Goal: Task Accomplishment & Management: Manage account settings

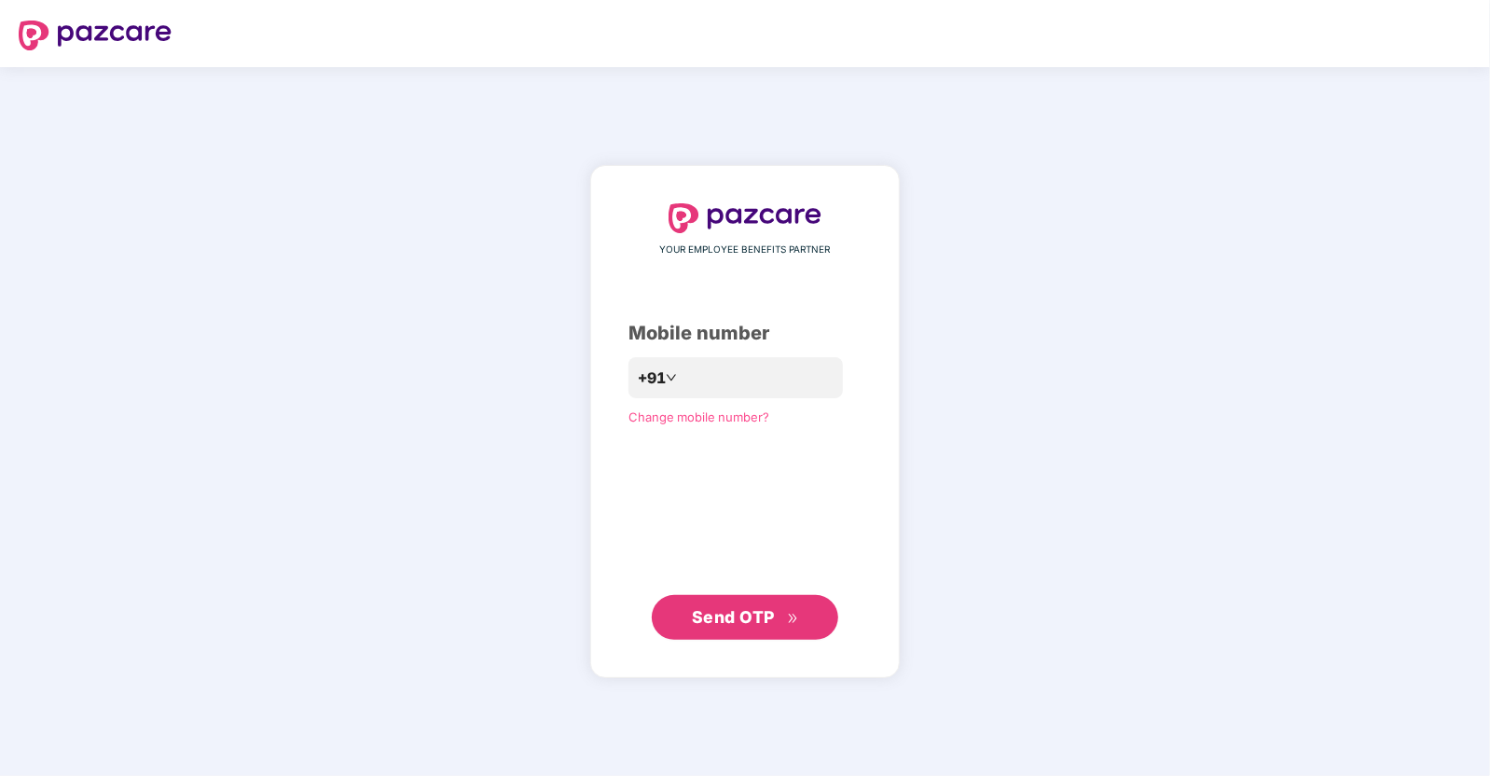
click at [693, 353] on div "YOUR EMPLOYEE BENEFITS PARTNER Mobile number +91 Change mobile number? Send OTP" at bounding box center [745, 421] width 233 height 436
click at [696, 384] on input "number" at bounding box center [758, 378] width 153 height 30
type input "**********"
click at [704, 617] on span "Send OTP" at bounding box center [733, 617] width 83 height 20
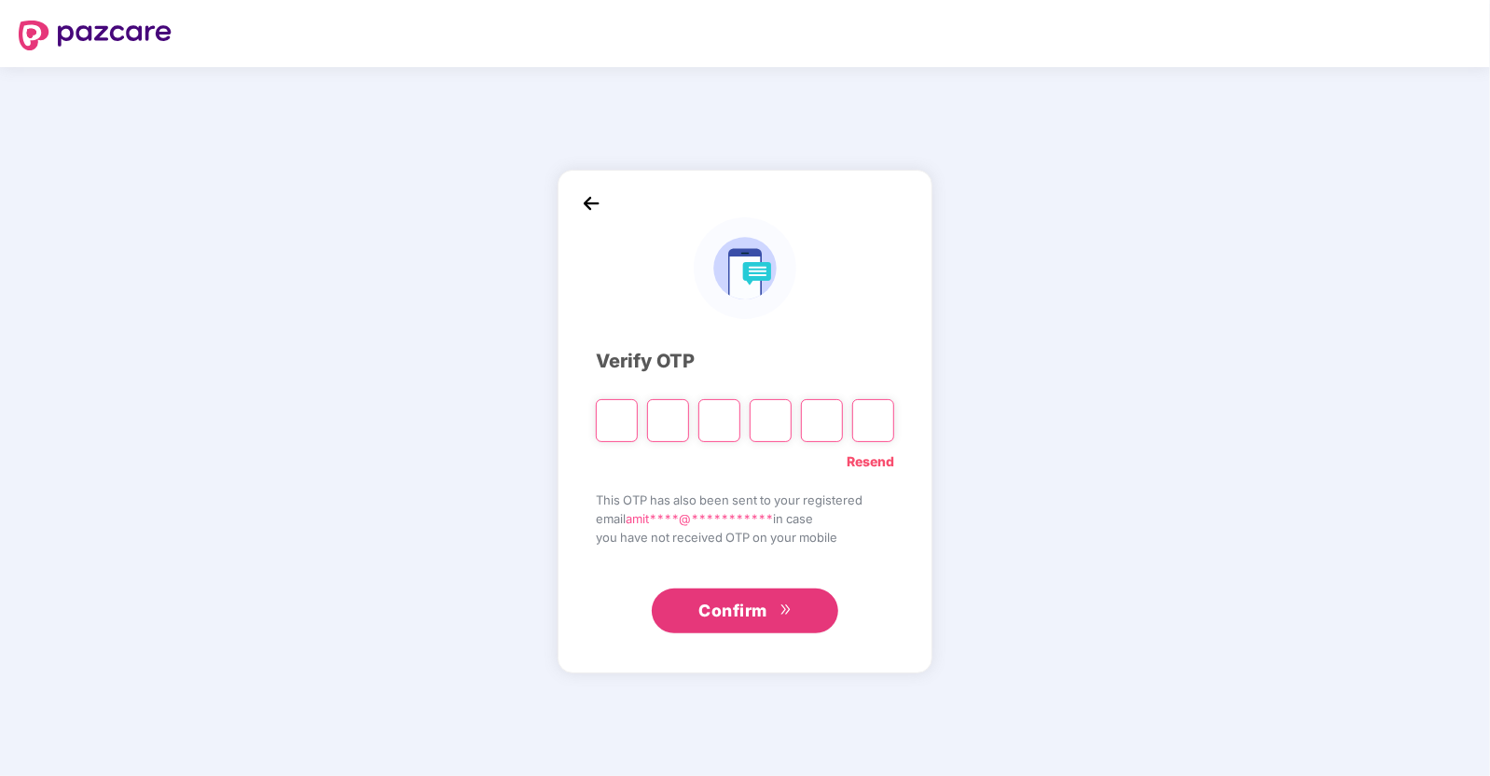
type input "*"
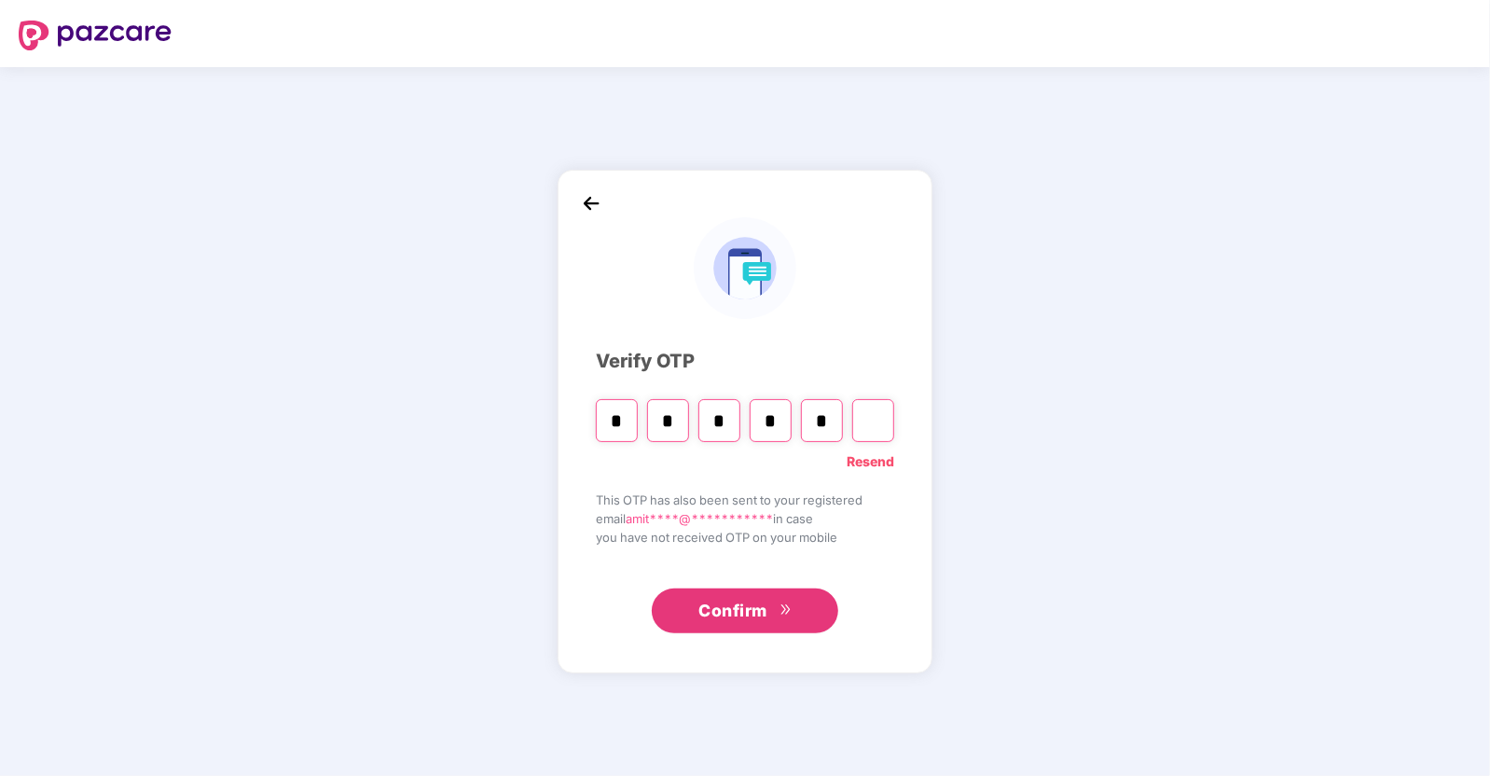
type input "*"
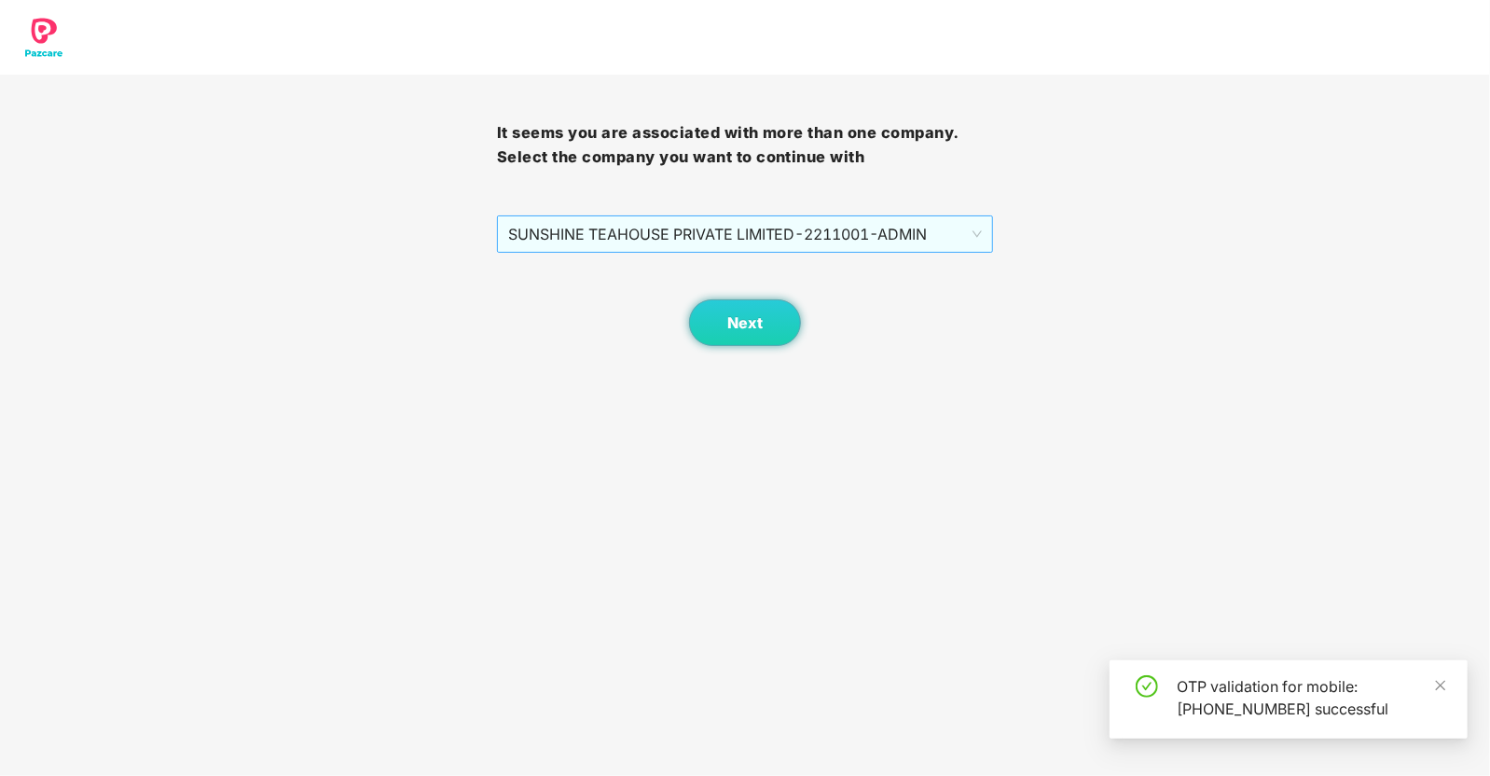
click at [933, 234] on span "SUNSHINE TEAHOUSE PRIVATE LIMITED - 2211001 - ADMIN" at bounding box center [745, 233] width 475 height 35
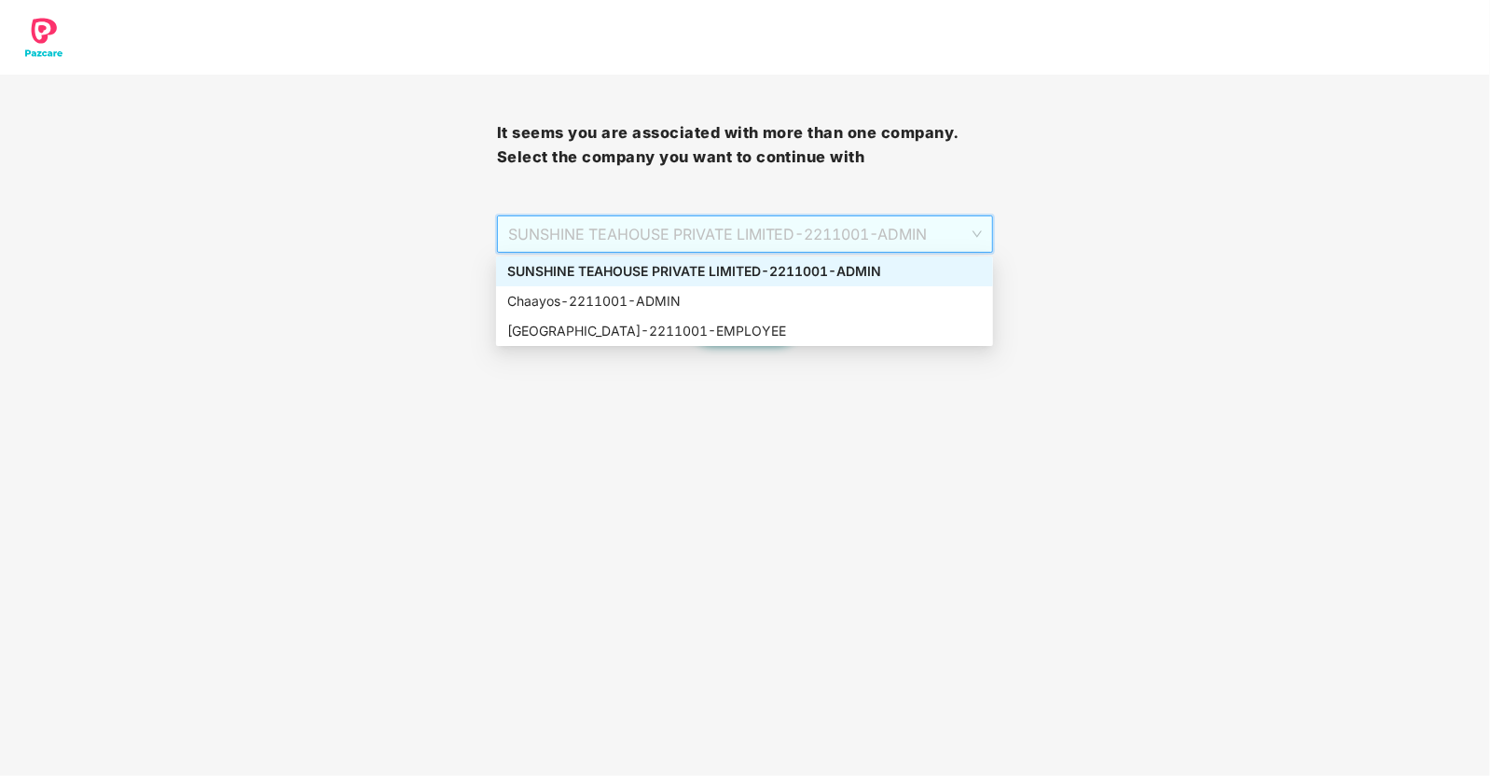
click at [807, 266] on div "SUNSHINE TEAHOUSE PRIVATE LIMITED - 2211001 - ADMIN" at bounding box center [744, 271] width 475 height 21
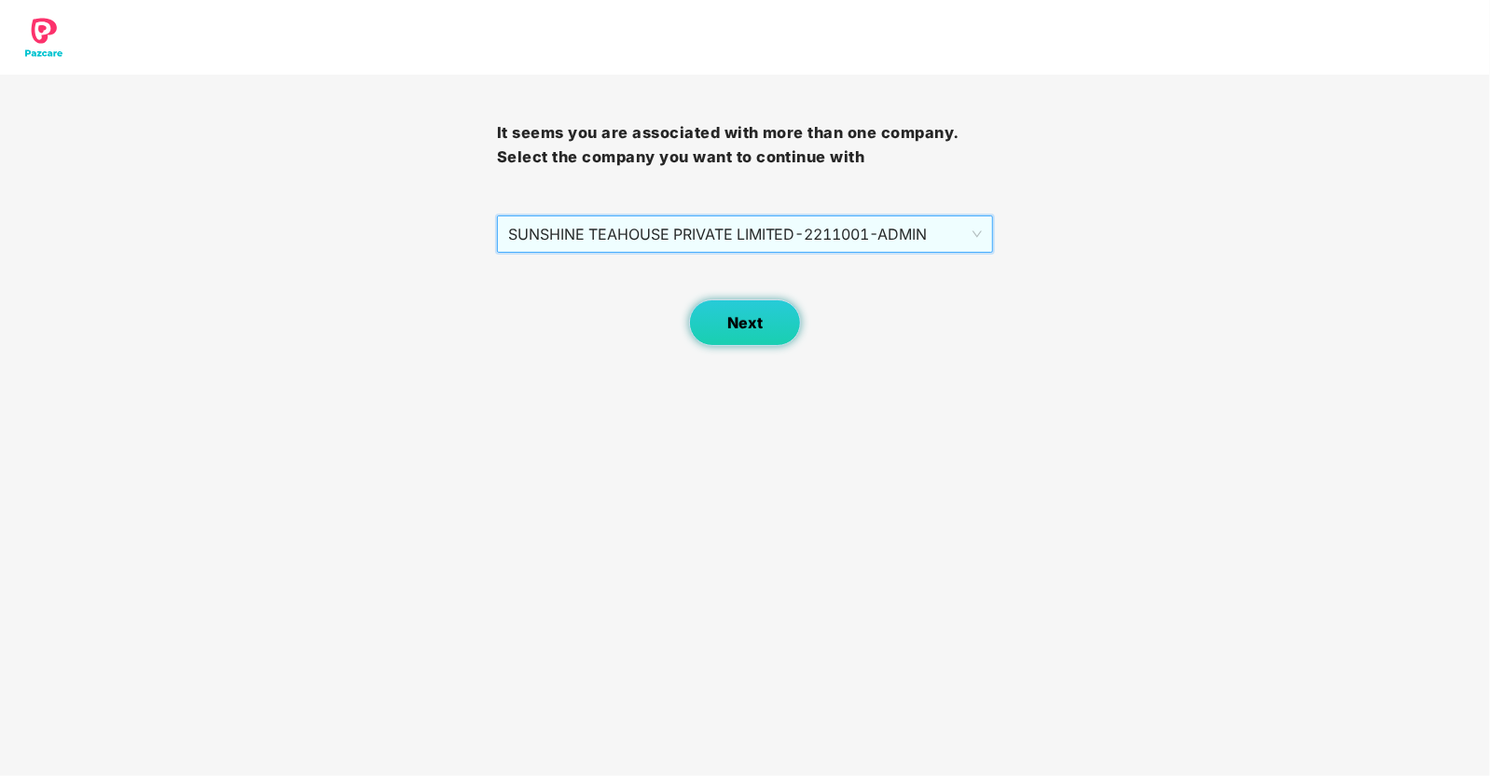
click at [749, 328] on span "Next" at bounding box center [744, 323] width 35 height 18
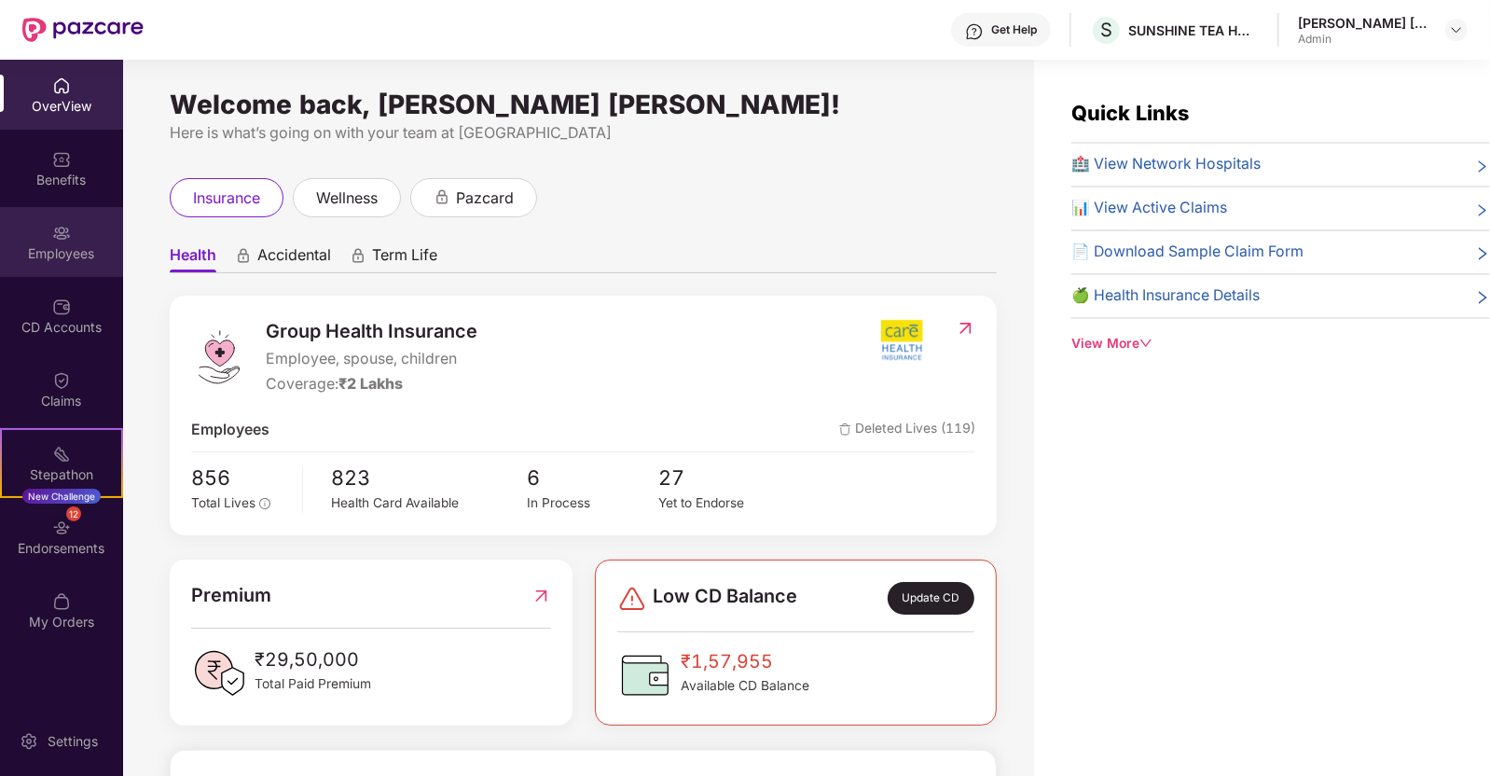
click at [79, 260] on div "Employees" at bounding box center [61, 253] width 123 height 19
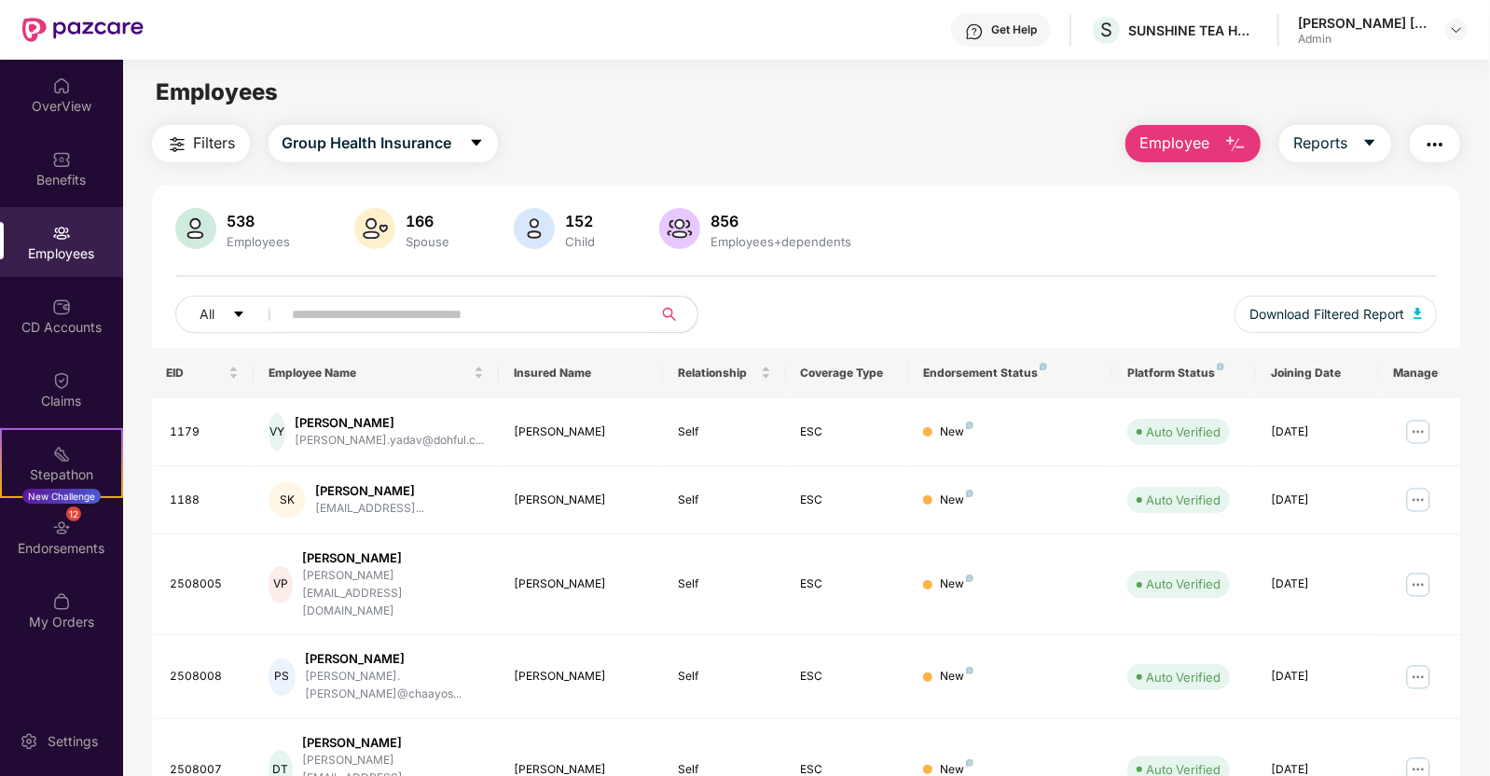
click at [306, 320] on input "text" at bounding box center [460, 314] width 335 height 28
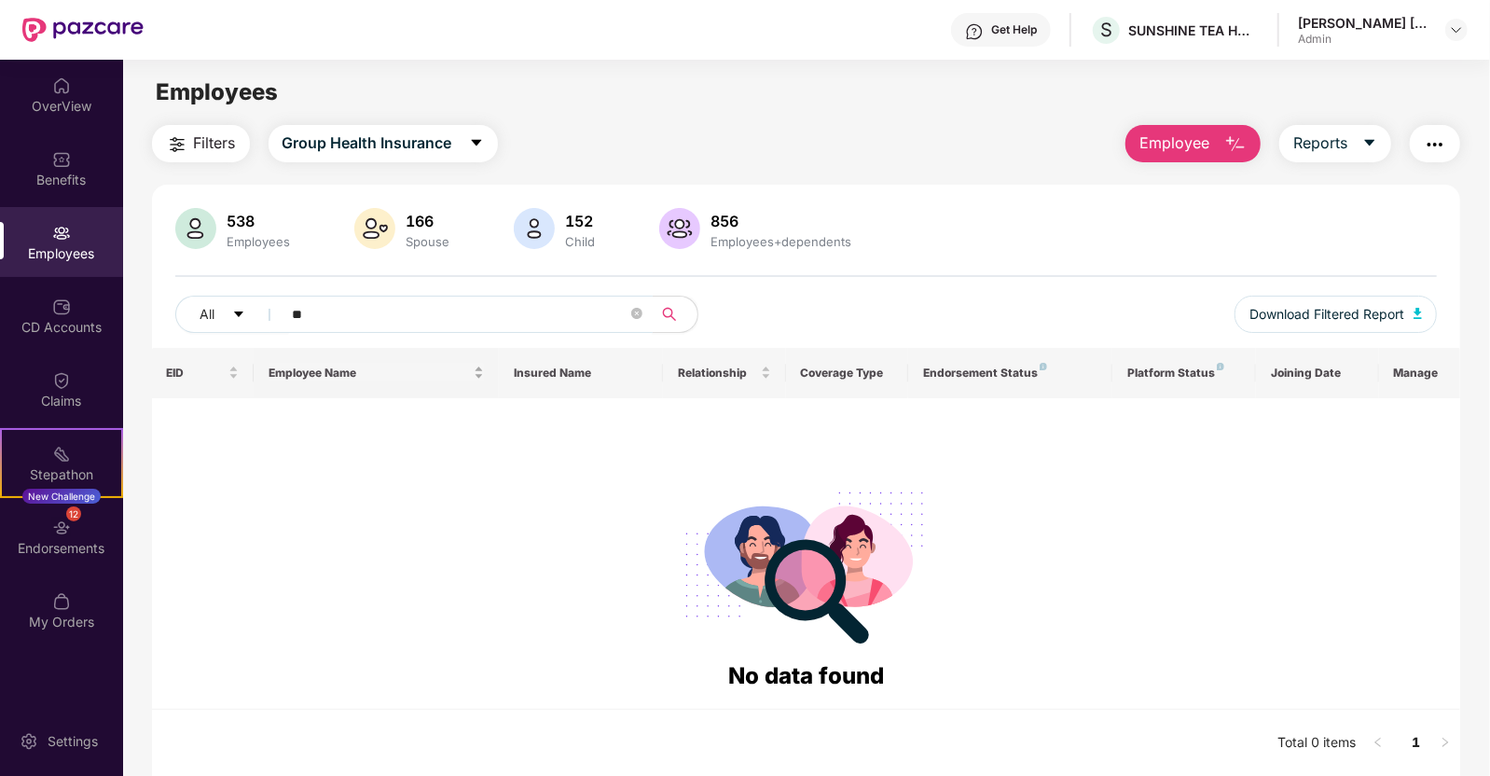
type input "*"
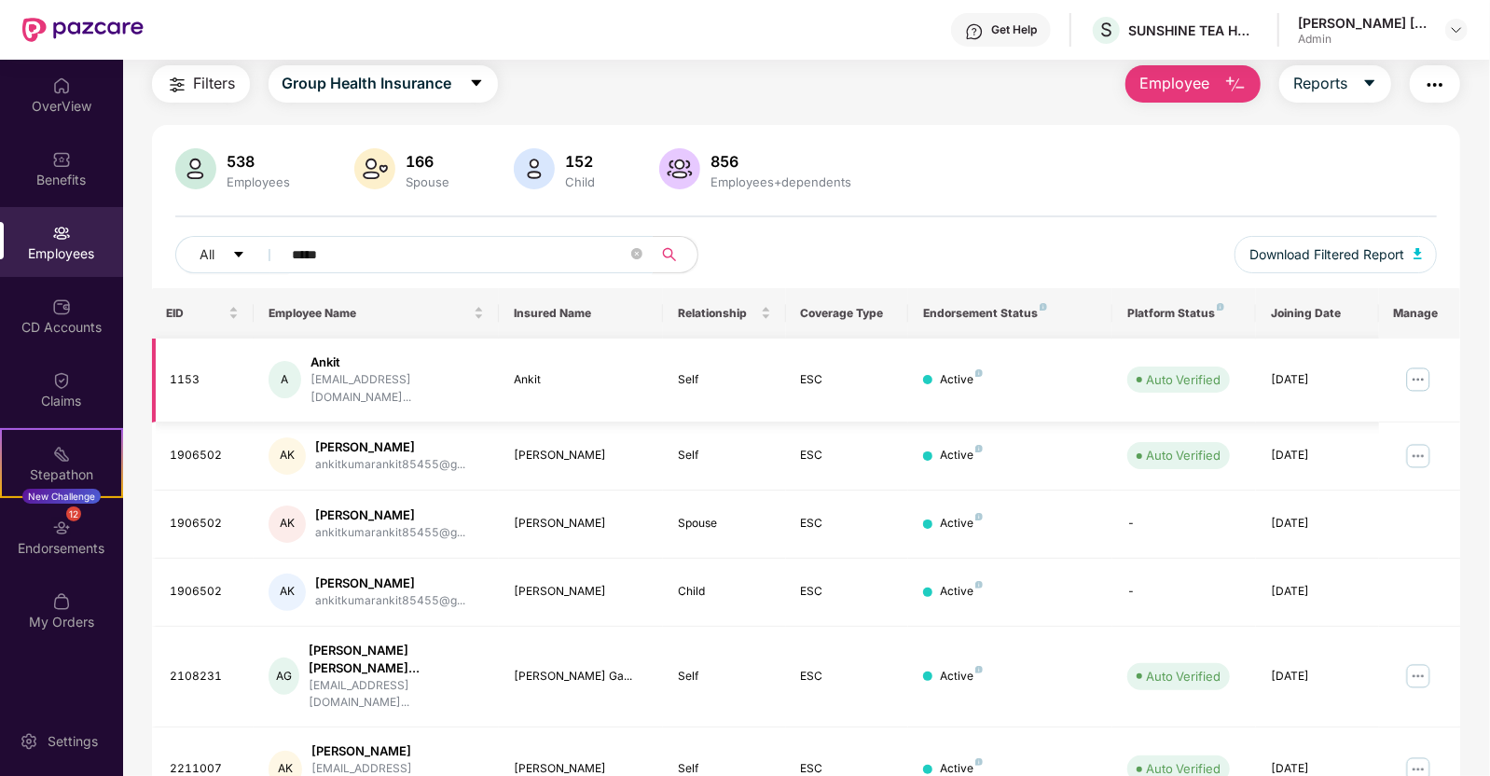
scroll to position [61, 0]
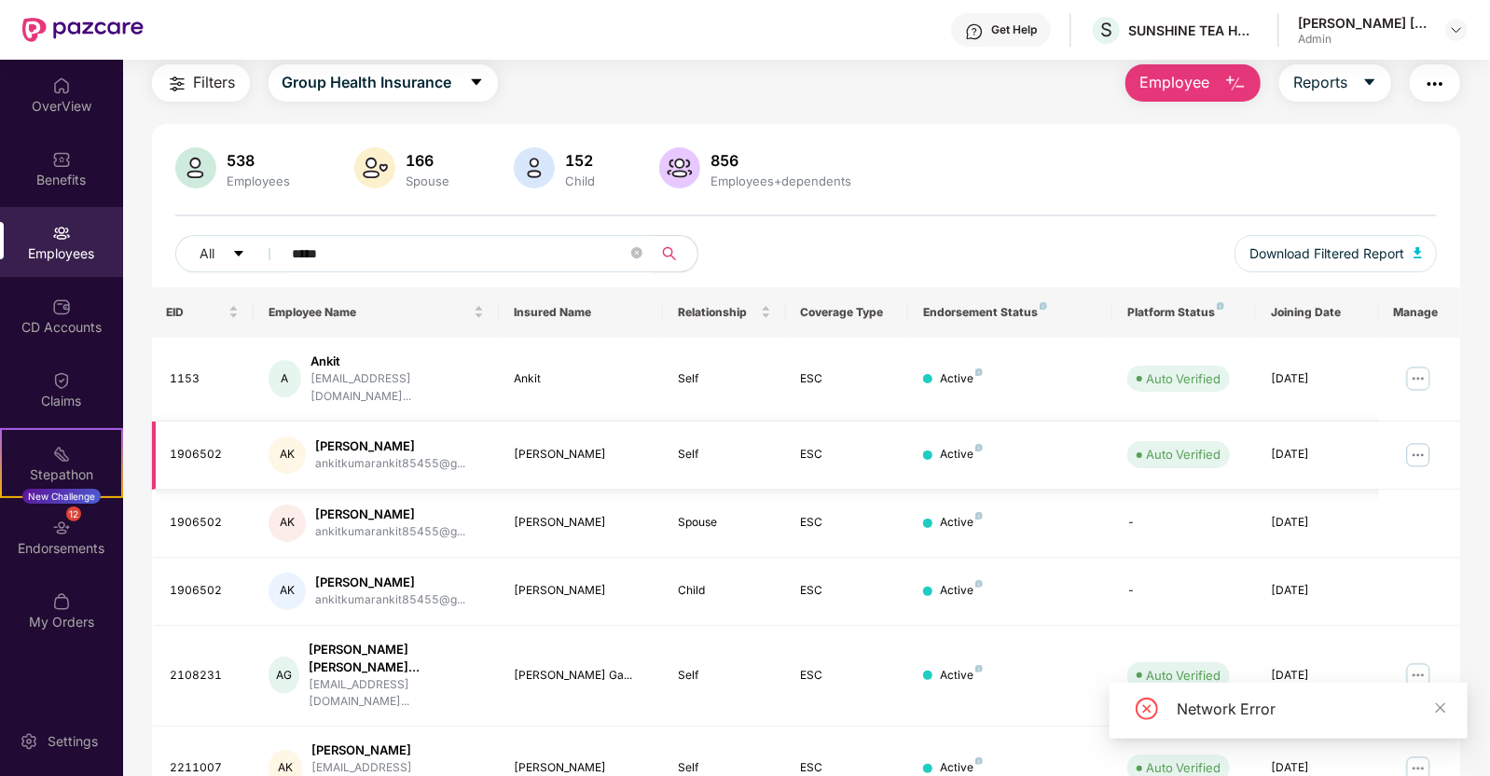
type input "*****"
click at [196, 446] on div "1906502" at bounding box center [205, 455] width 69 height 18
click at [1414, 445] on img at bounding box center [1419, 455] width 30 height 30
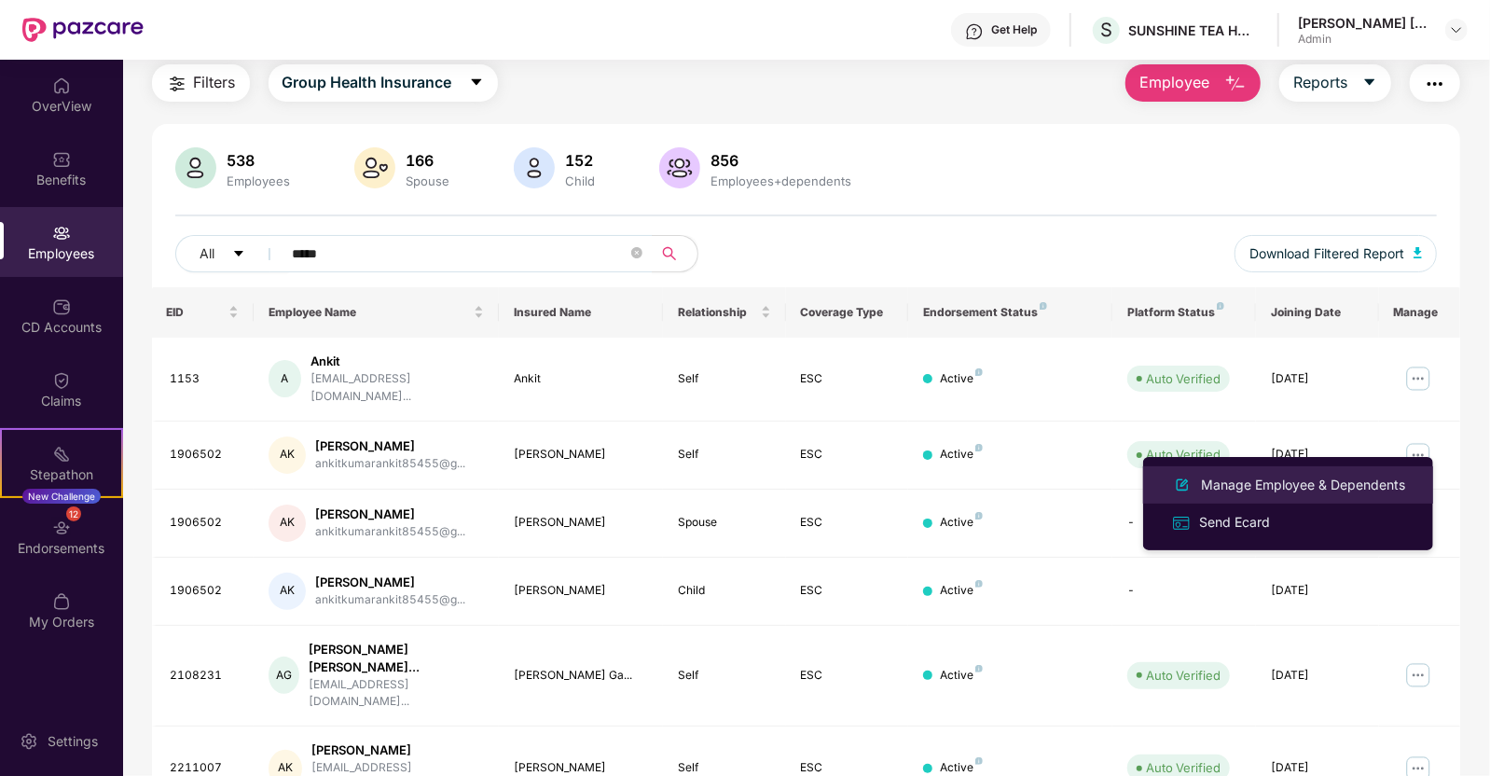
click at [1260, 487] on div "Manage Employee & Dependents" at bounding box center [1304, 485] width 212 height 21
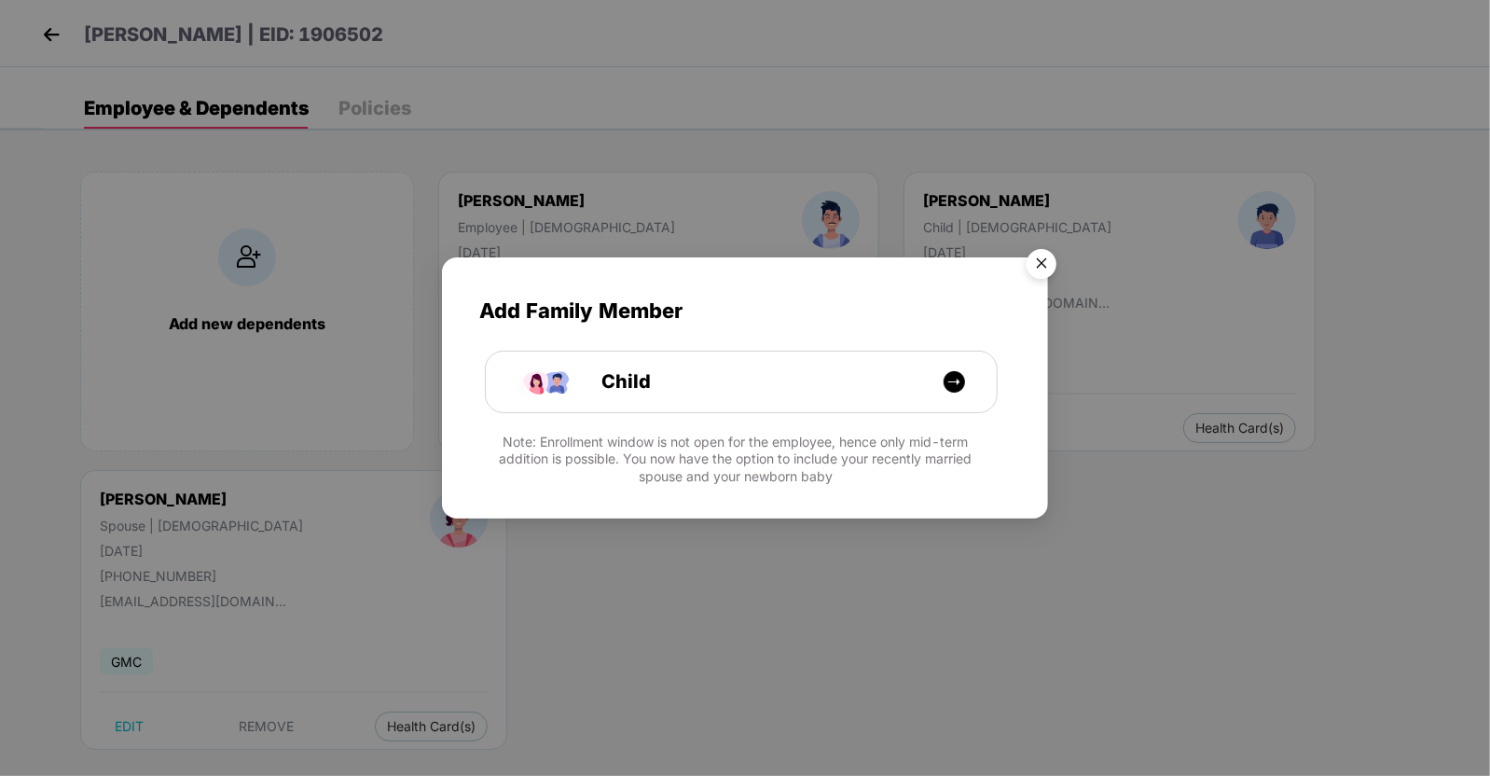
click at [1055, 258] on img "Close" at bounding box center [1042, 267] width 52 height 52
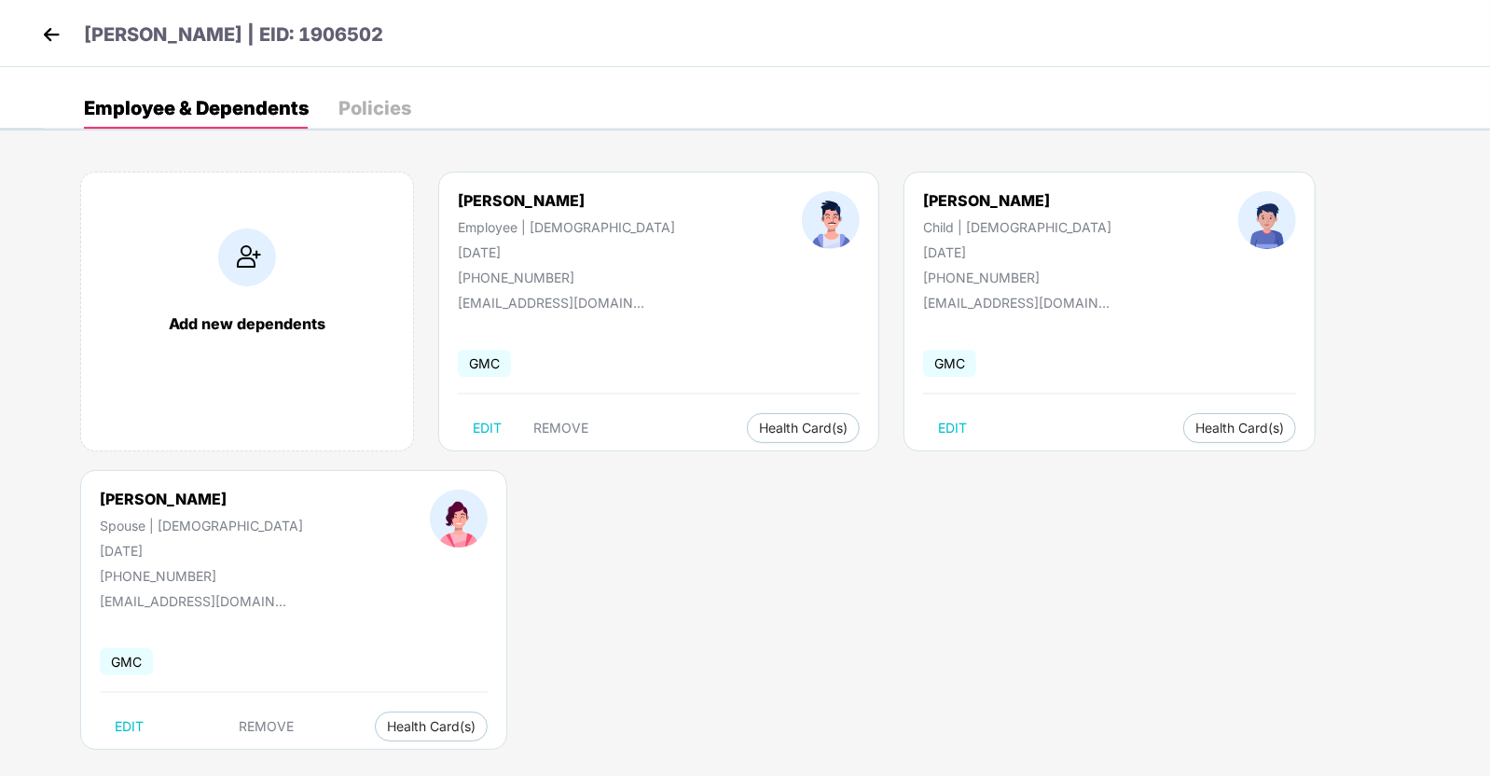
click at [52, 27] on img at bounding box center [51, 35] width 28 height 28
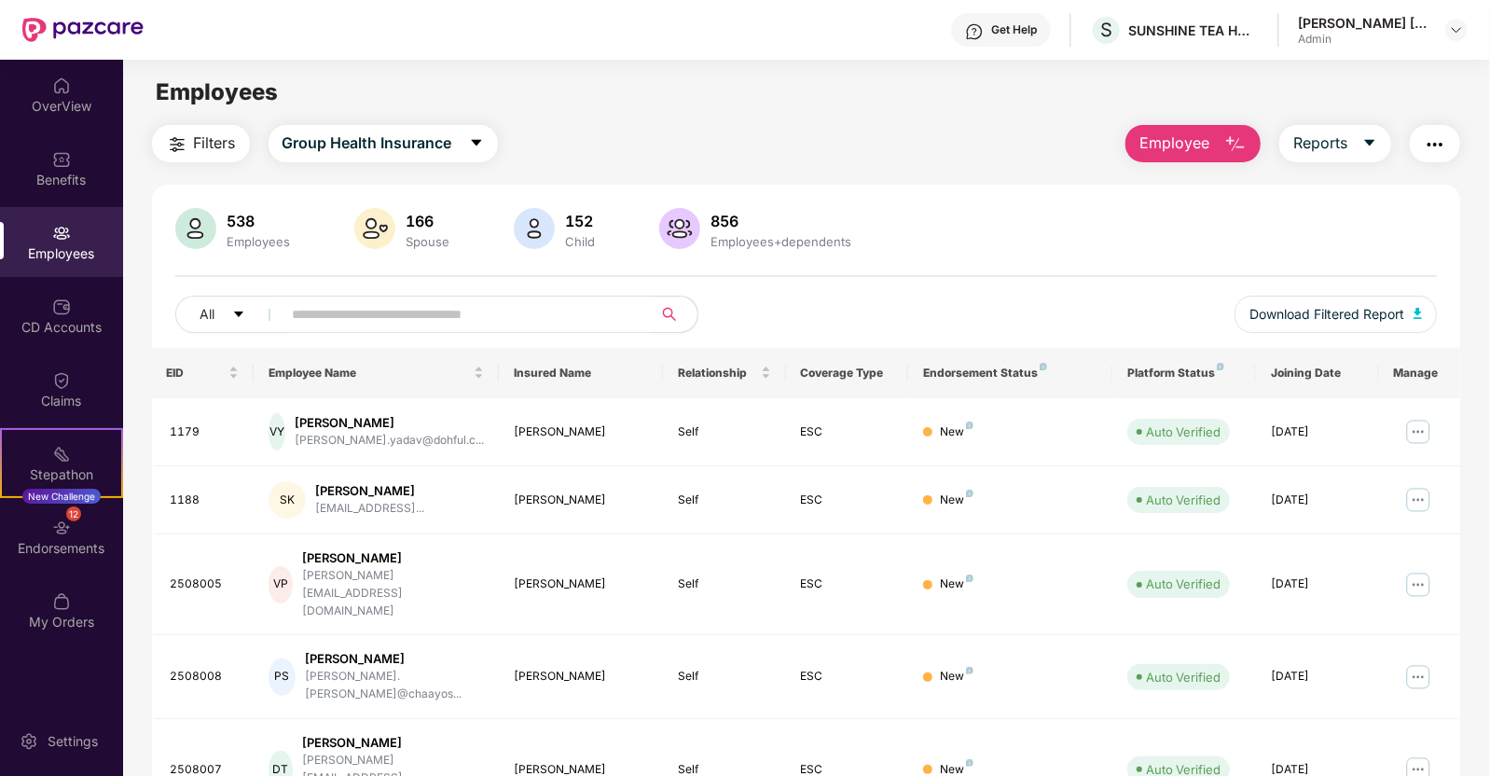
click at [346, 315] on input "text" at bounding box center [460, 314] width 335 height 28
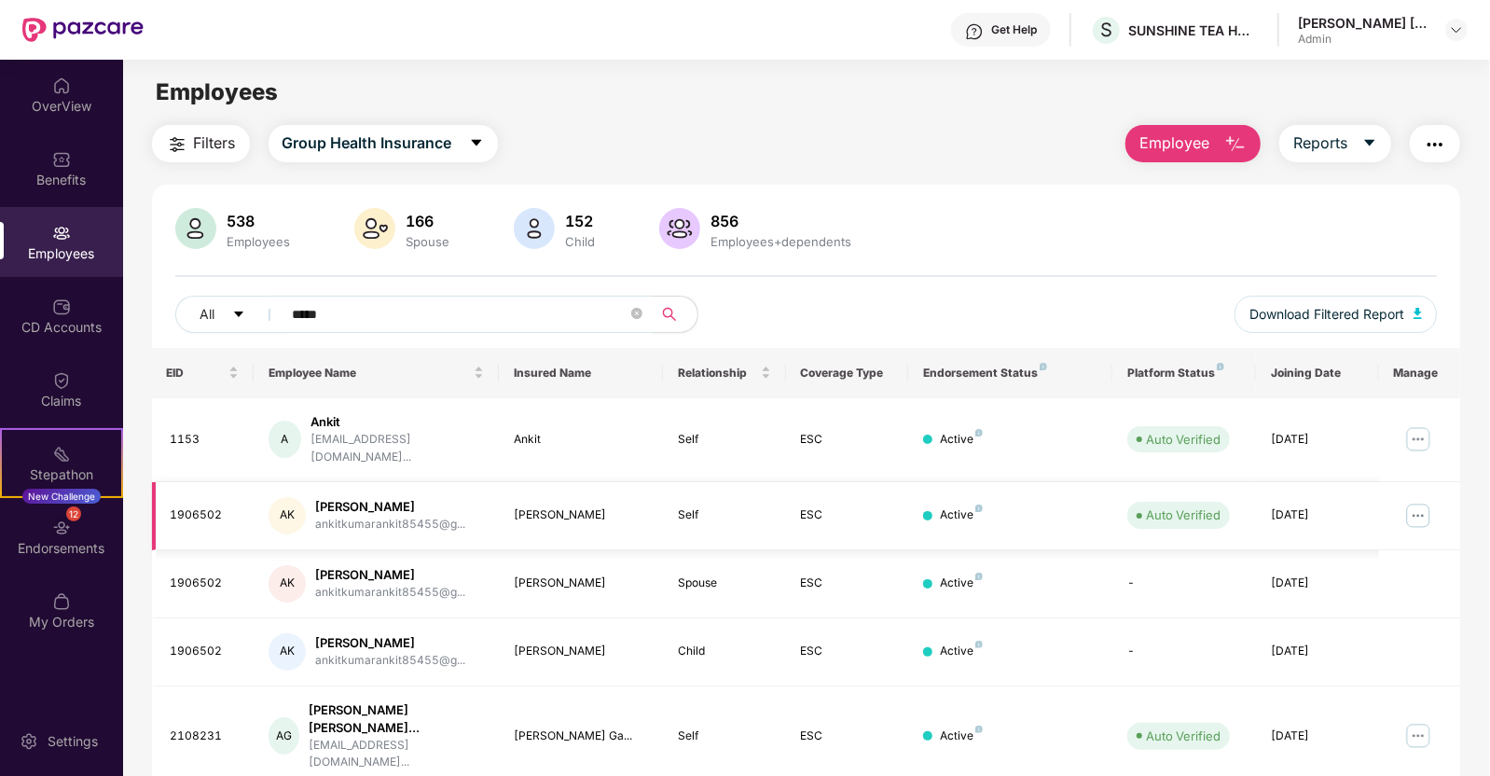
type input "*****"
click at [1418, 501] on img at bounding box center [1419, 516] width 30 height 30
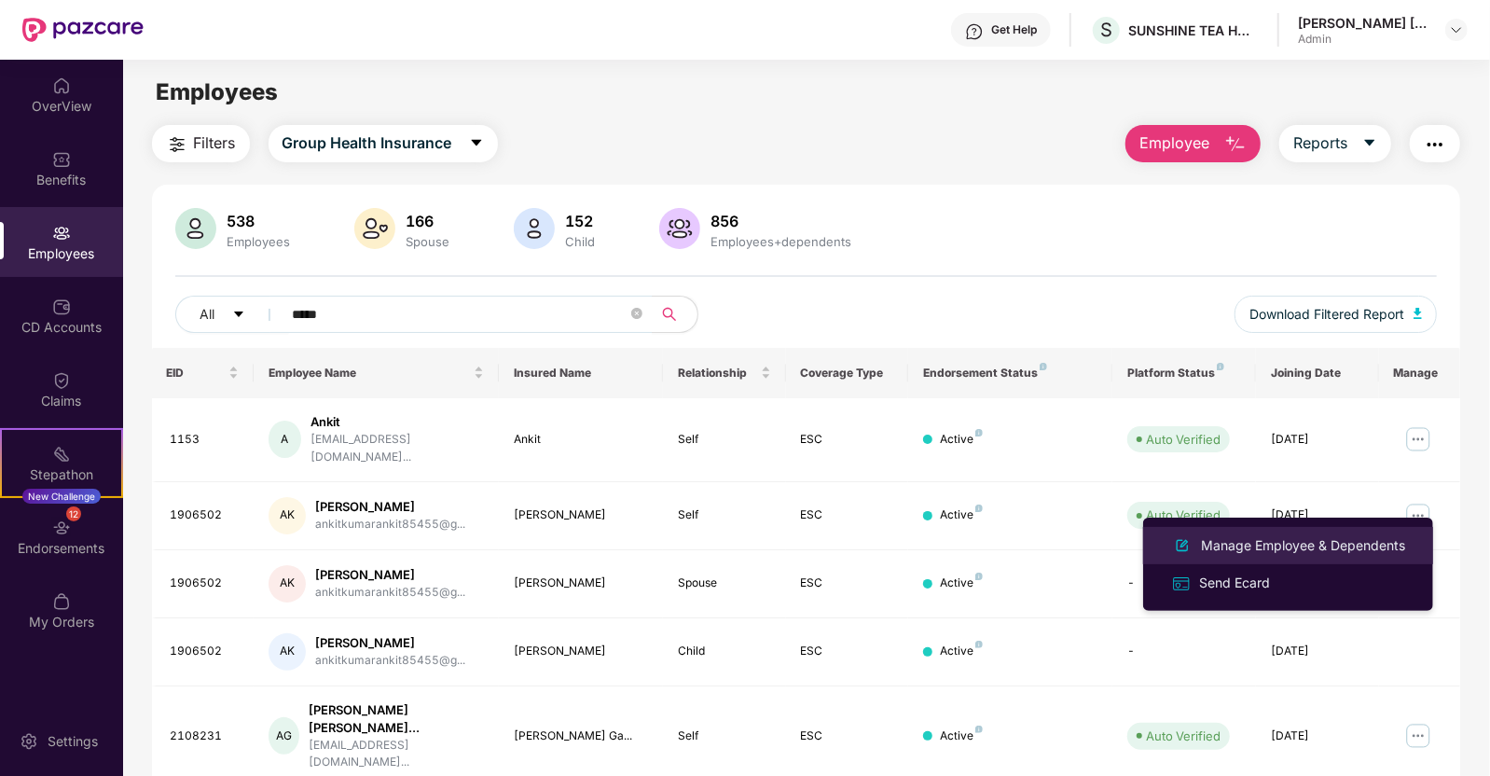
click at [1297, 535] on div "Manage Employee & Dependents" at bounding box center [1304, 545] width 212 height 21
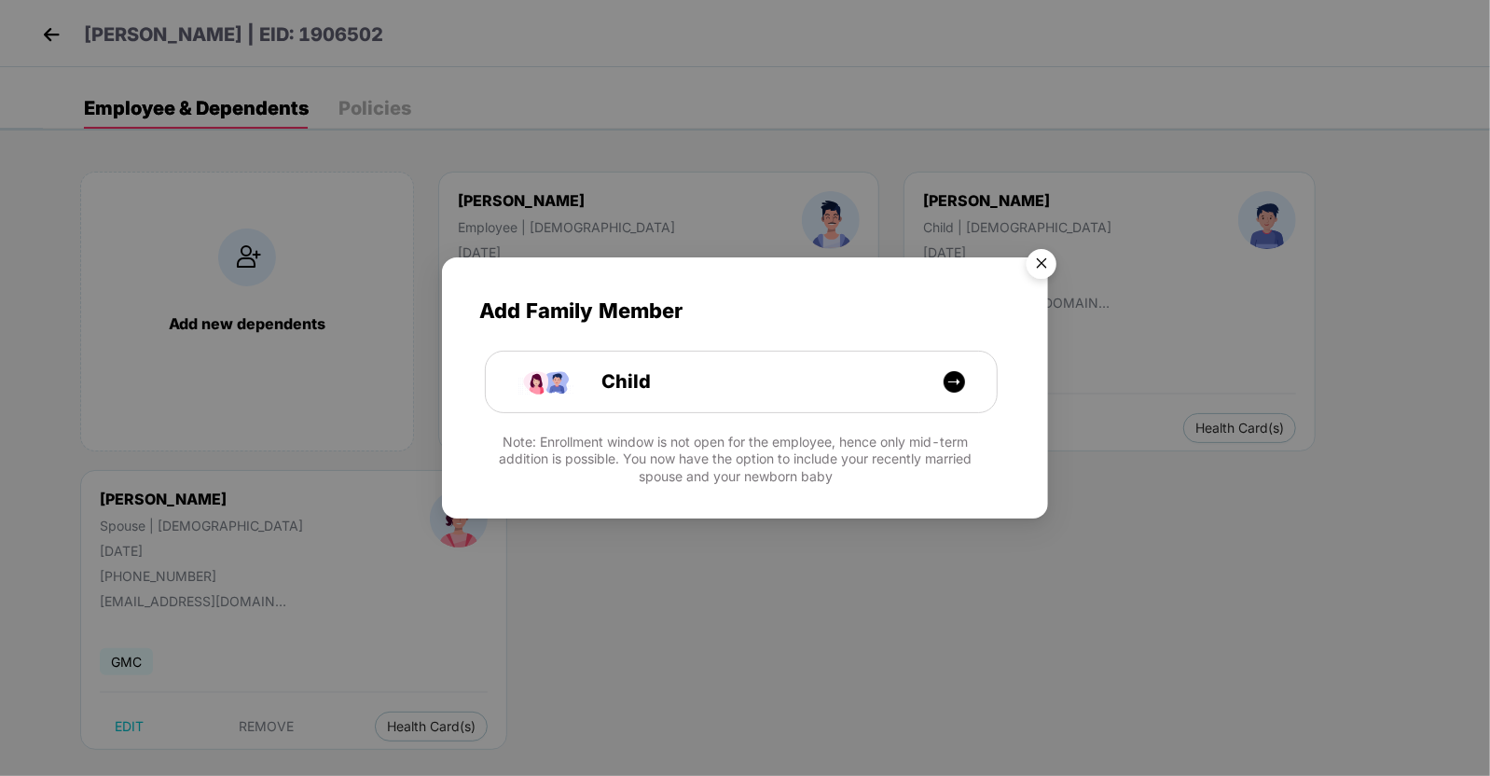
click at [1038, 269] on img "Close" at bounding box center [1042, 267] width 52 height 52
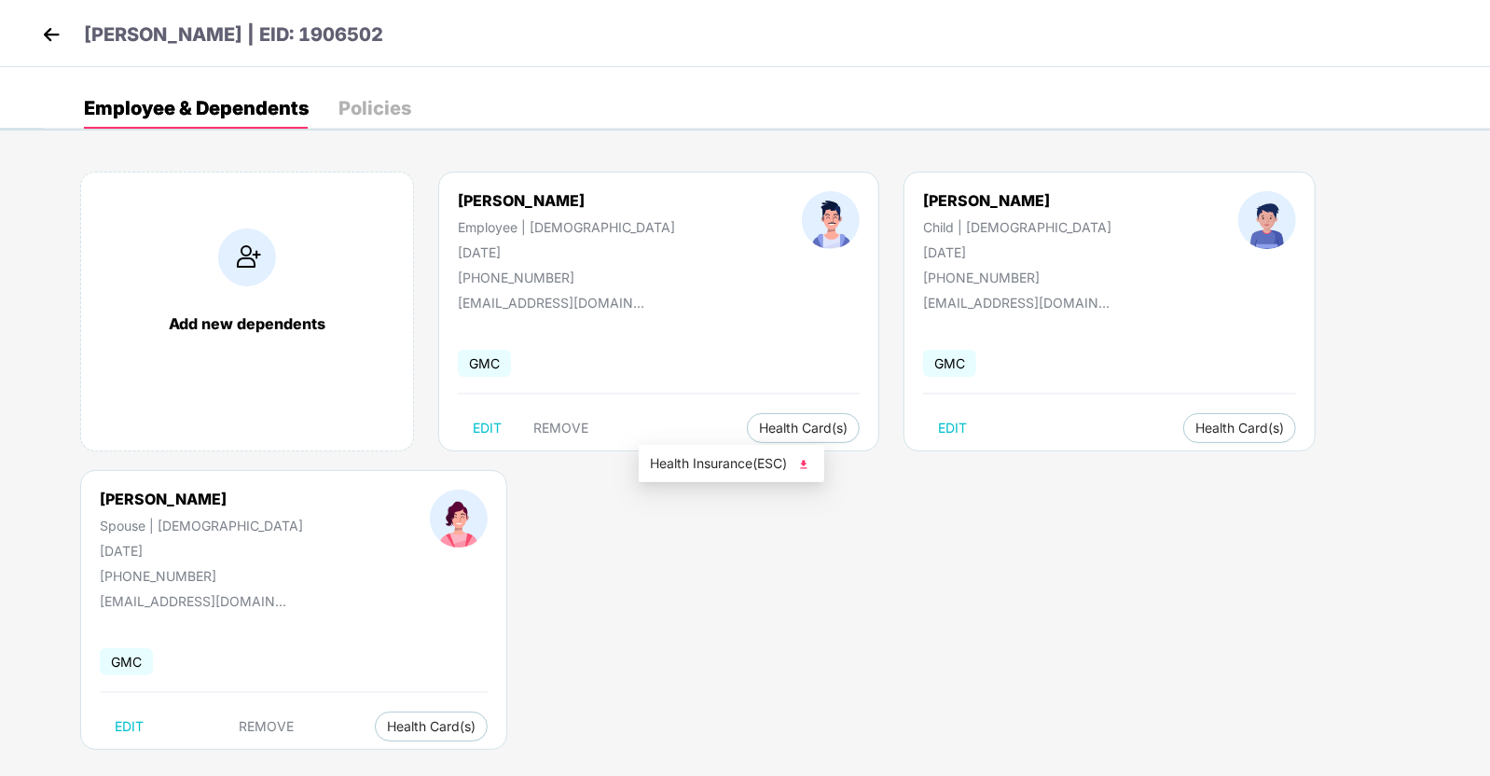
click at [805, 466] on img at bounding box center [804, 464] width 19 height 19
